Goal: Understand process/instructions

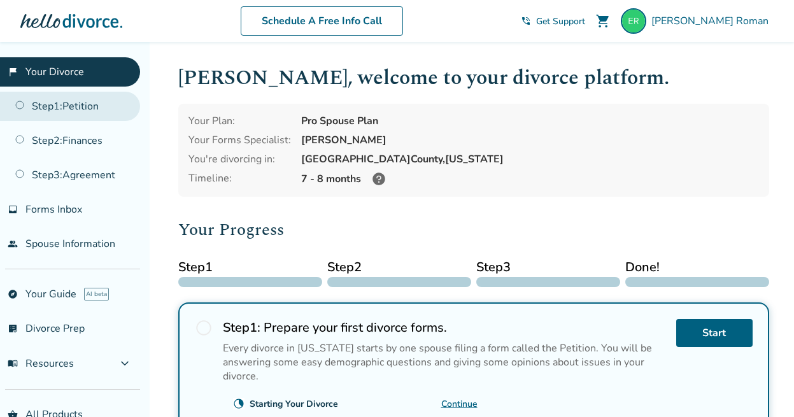
click at [50, 110] on link "Step 1 : Petition" at bounding box center [70, 106] width 140 height 29
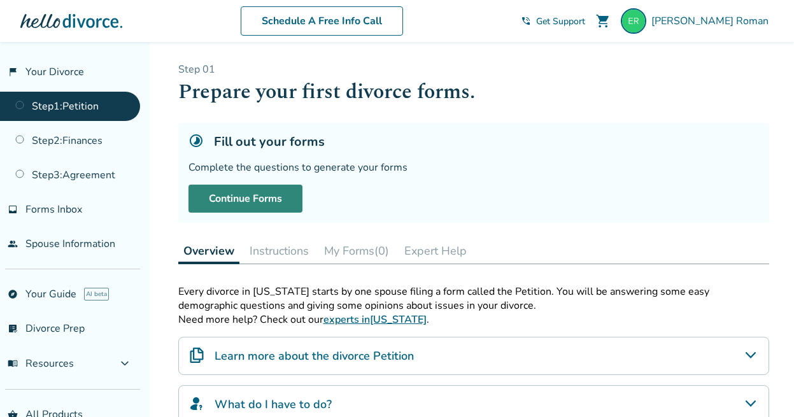
click at [248, 199] on link "Continue Forms" at bounding box center [246, 199] width 114 height 28
